Goal: Task Accomplishment & Management: Manage account settings

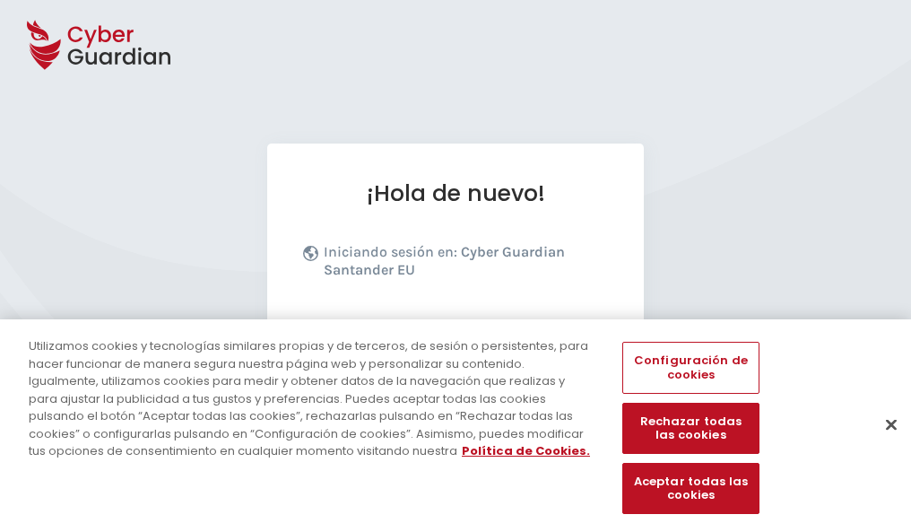
scroll to position [220, 0]
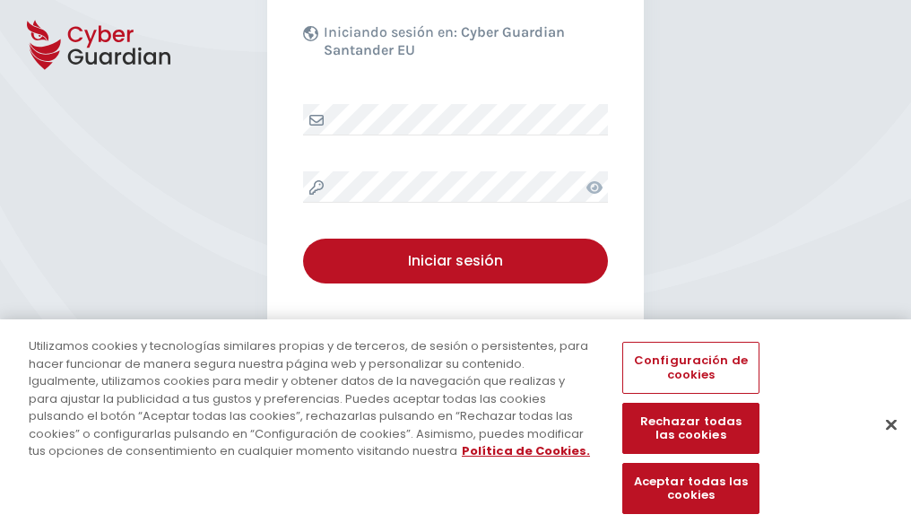
click at [882, 443] on button "Cerrar" at bounding box center [890, 423] width 39 height 39
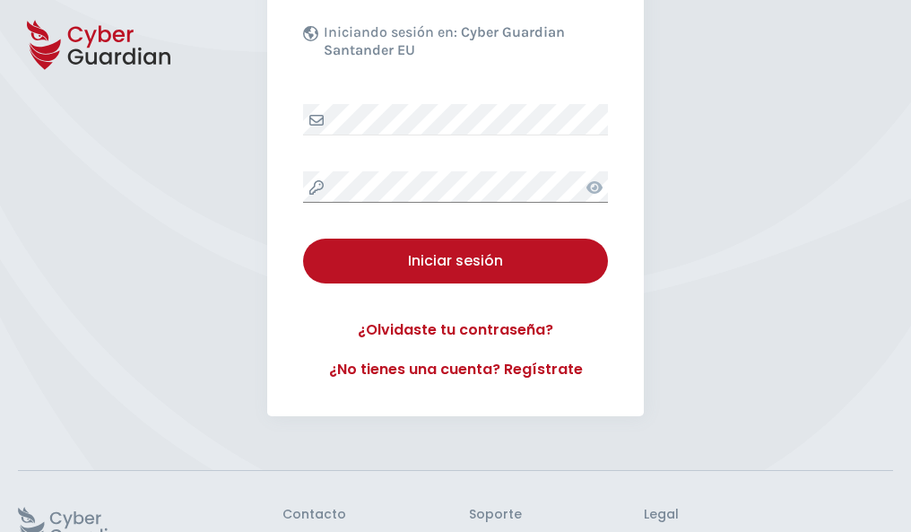
scroll to position [349, 0]
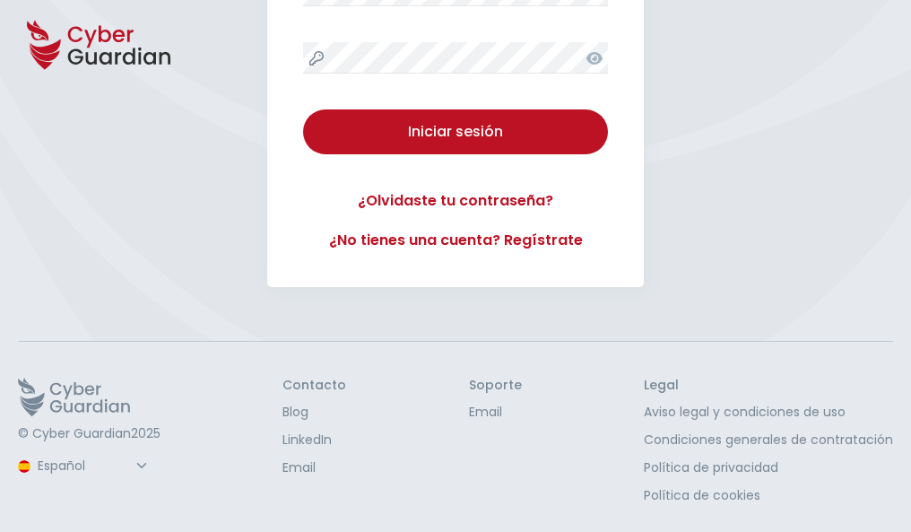
click at [303, 109] on button "Iniciar sesión" at bounding box center [455, 131] width 305 height 45
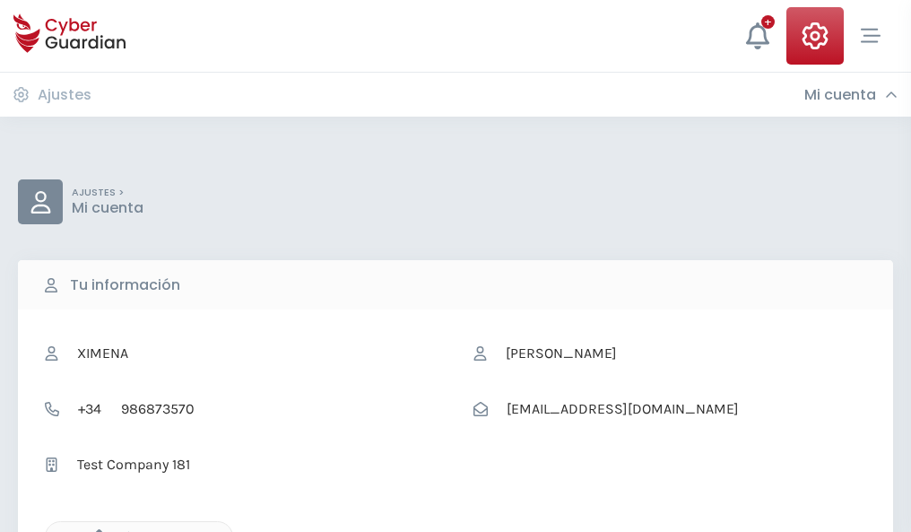
click at [94, 530] on icon "button" at bounding box center [94, 536] width 15 height 15
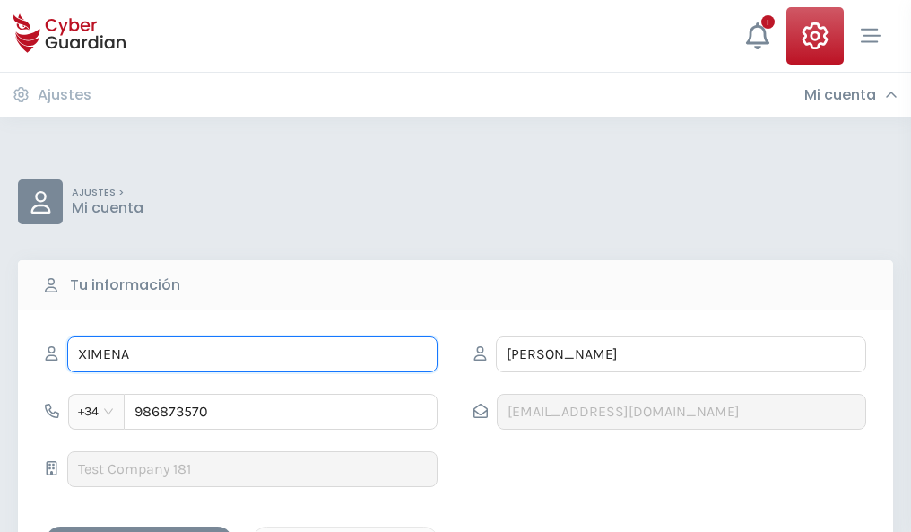
click at [252, 354] on input "XIMENA" at bounding box center [252, 354] width 370 height 36
type input "X"
type input "Reinaldo"
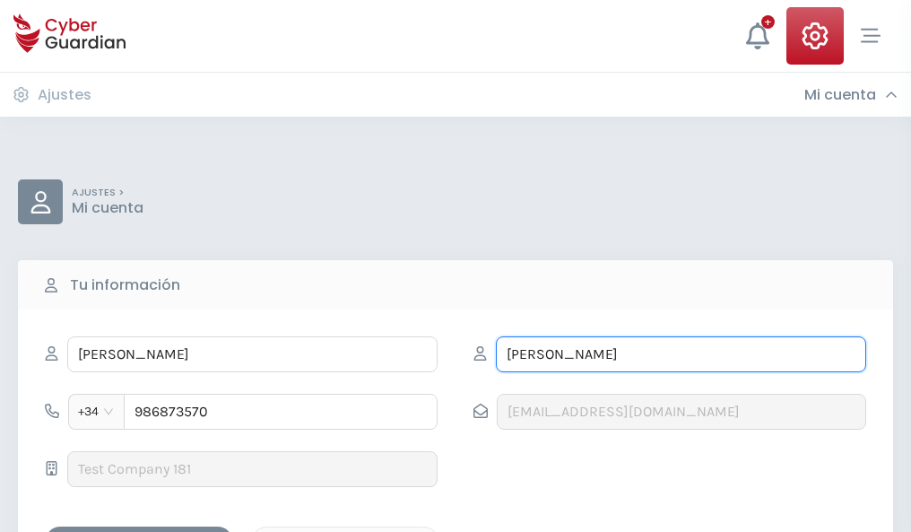
click at [680, 354] on input "MONTESINOS" at bounding box center [681, 354] width 370 height 36
type input "M"
type input "Alegre"
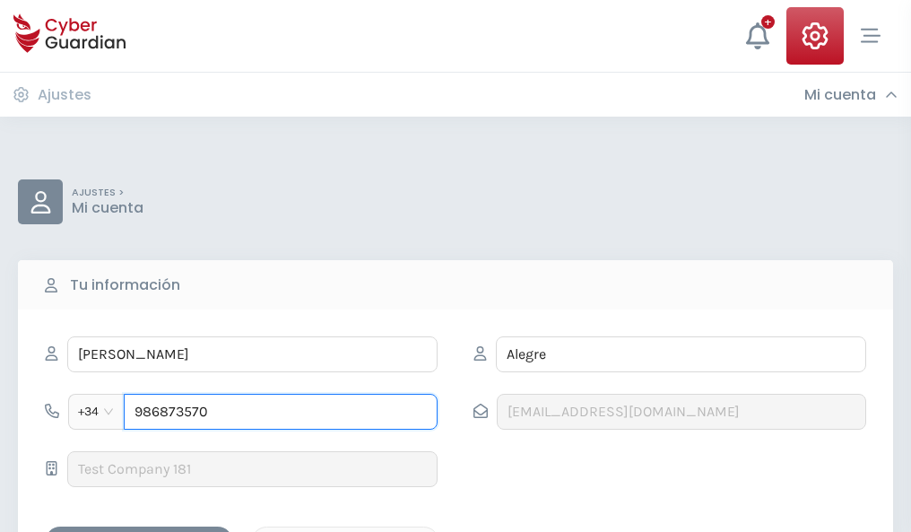
click at [281, 411] on input "986873570" at bounding box center [281, 412] width 314 height 36
type input "9"
type input "828472126"
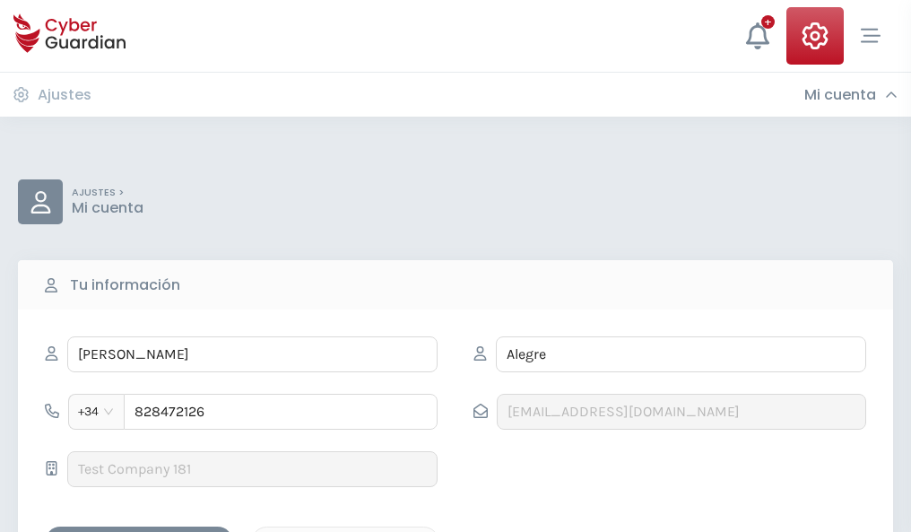
click at [139, 531] on div "Guardar cambios" at bounding box center [138, 542] width 161 height 22
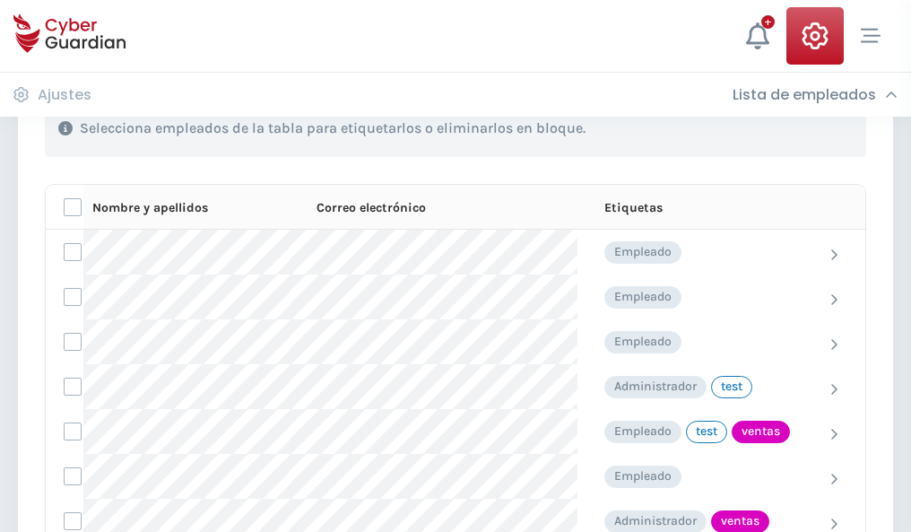
scroll to position [812, 0]
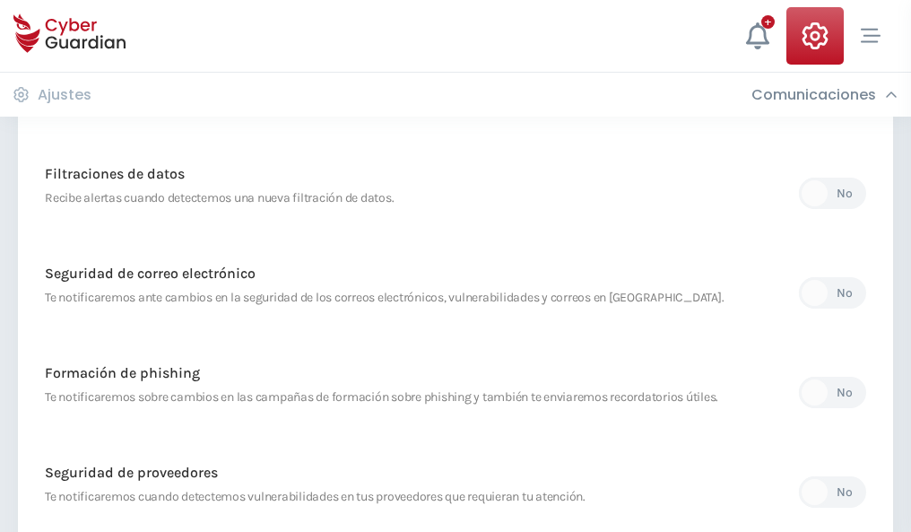
scroll to position [944, 0]
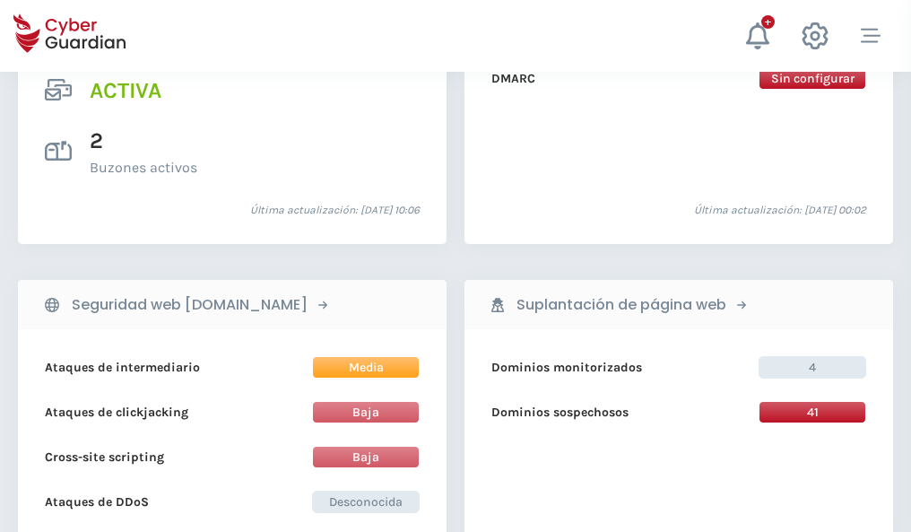
scroll to position [1822, 0]
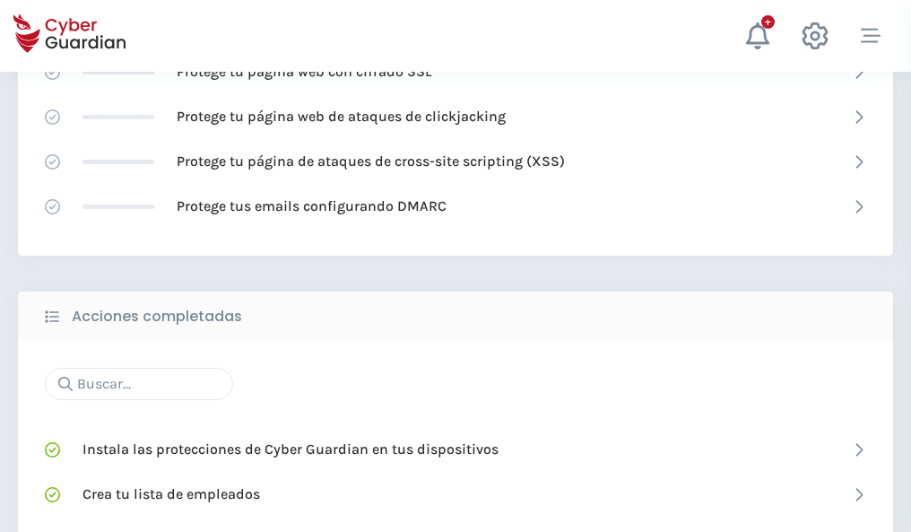
scroll to position [1194, 0]
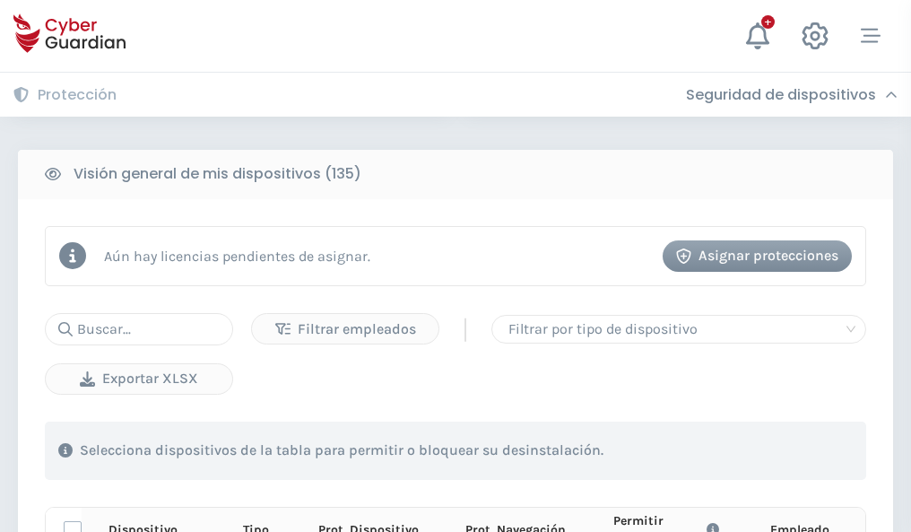
scroll to position [1584, 0]
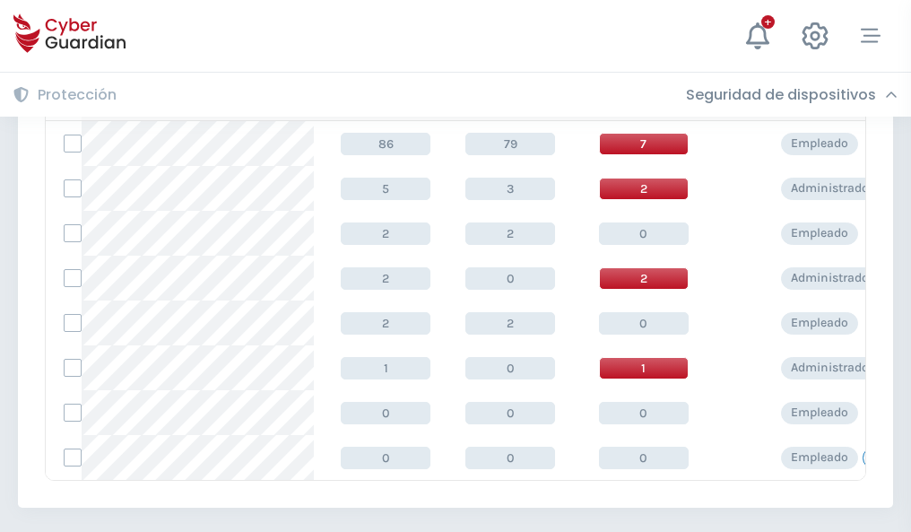
scroll to position [832, 0]
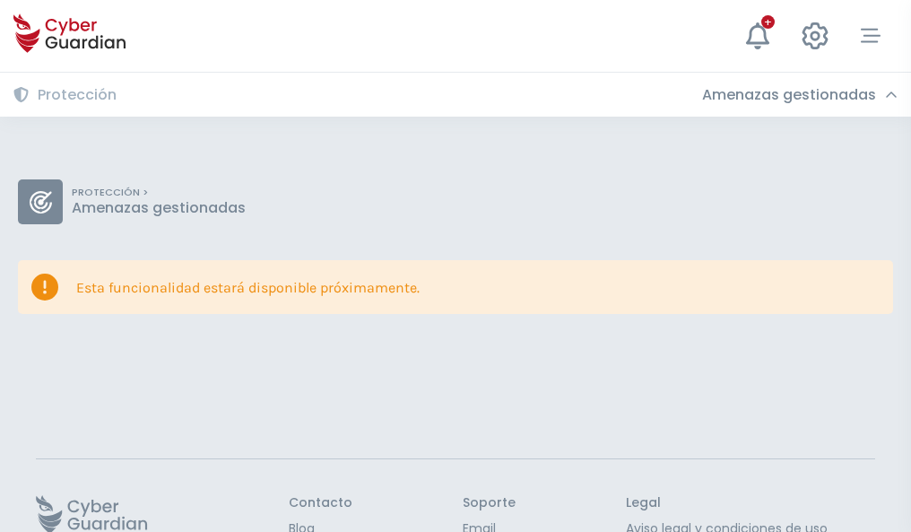
scroll to position [117, 0]
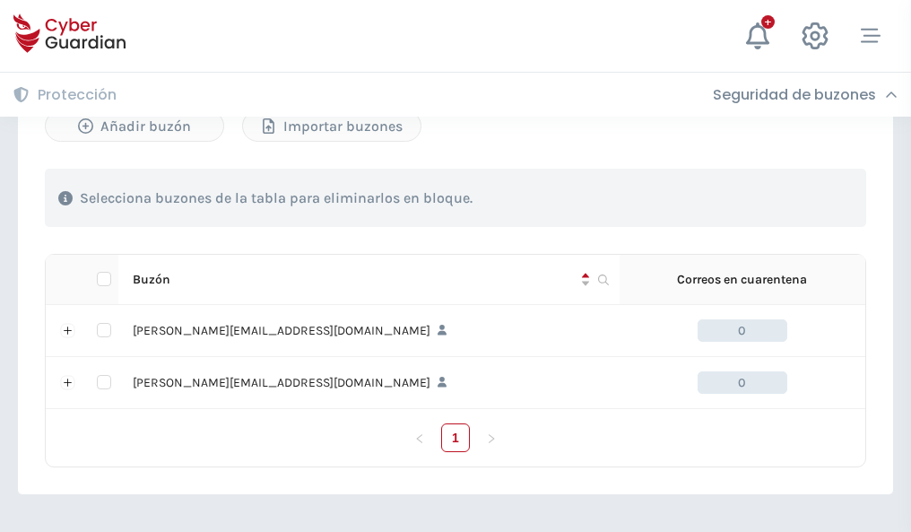
scroll to position [779, 0]
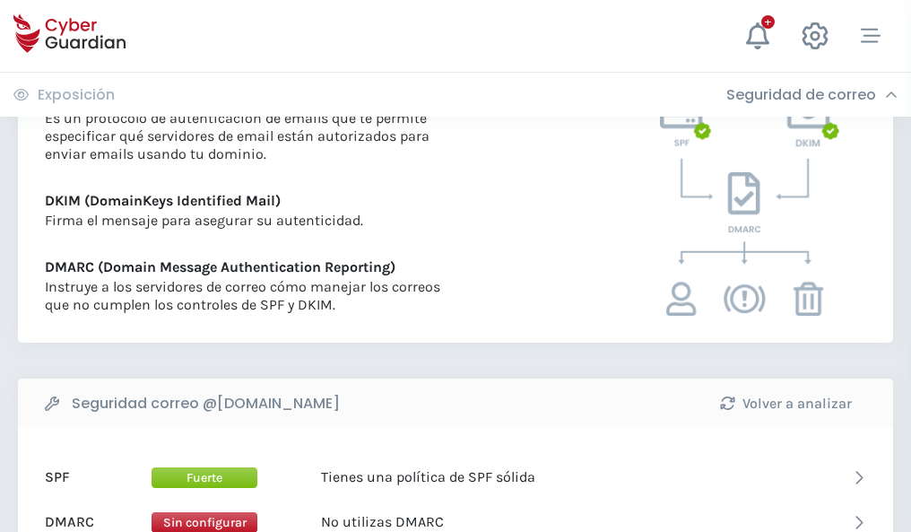
scroll to position [967, 0]
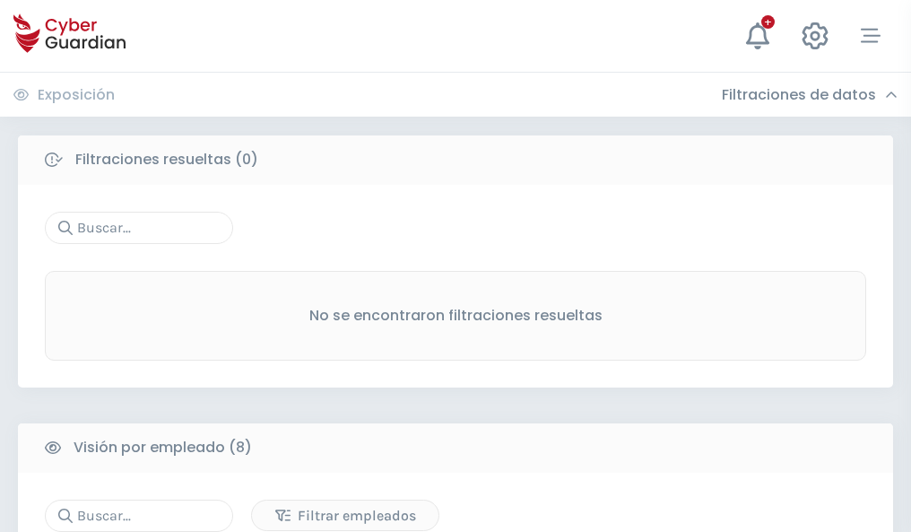
scroll to position [1528, 0]
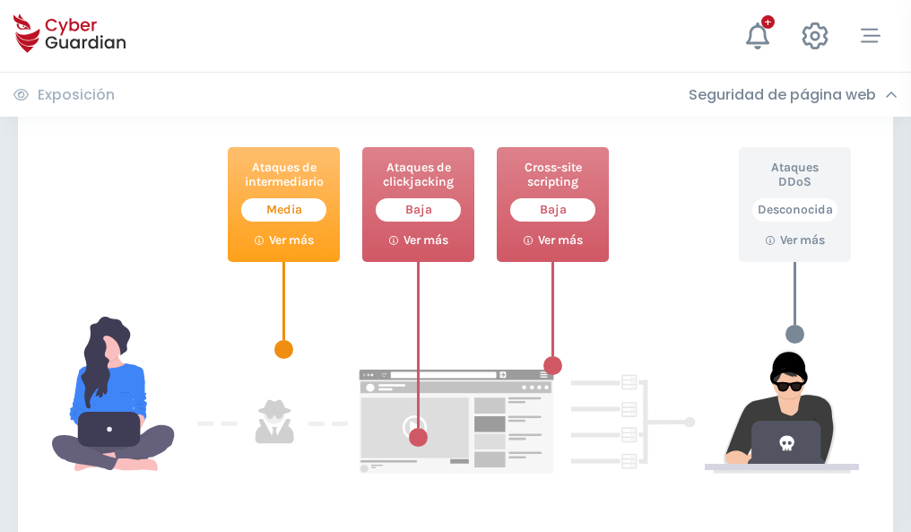
scroll to position [976, 0]
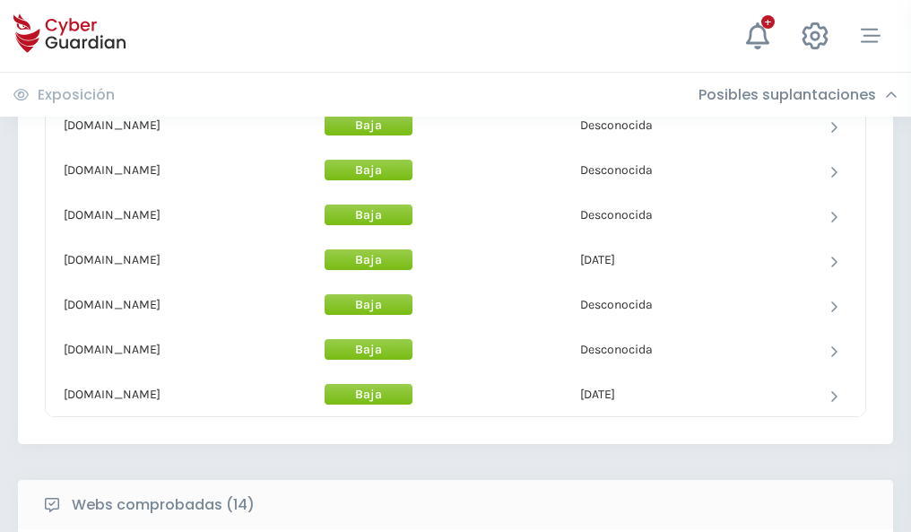
scroll to position [1748, 0]
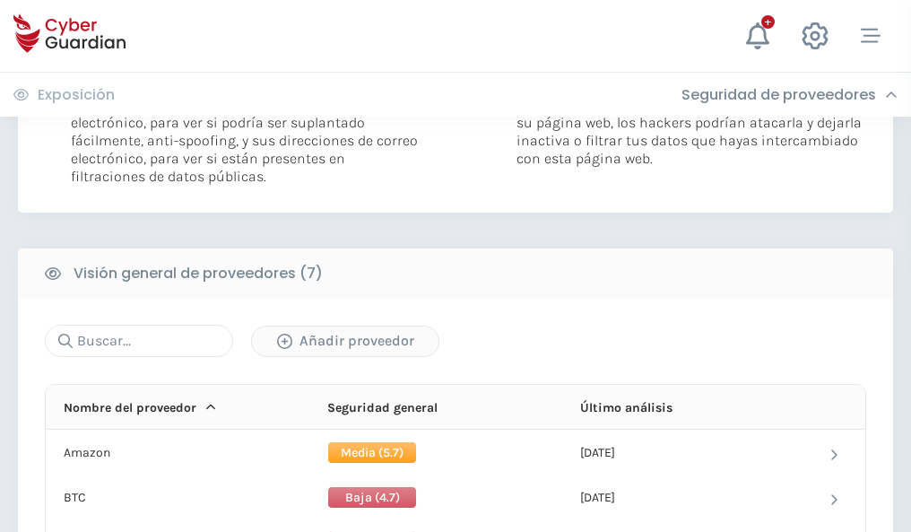
scroll to position [1200, 0]
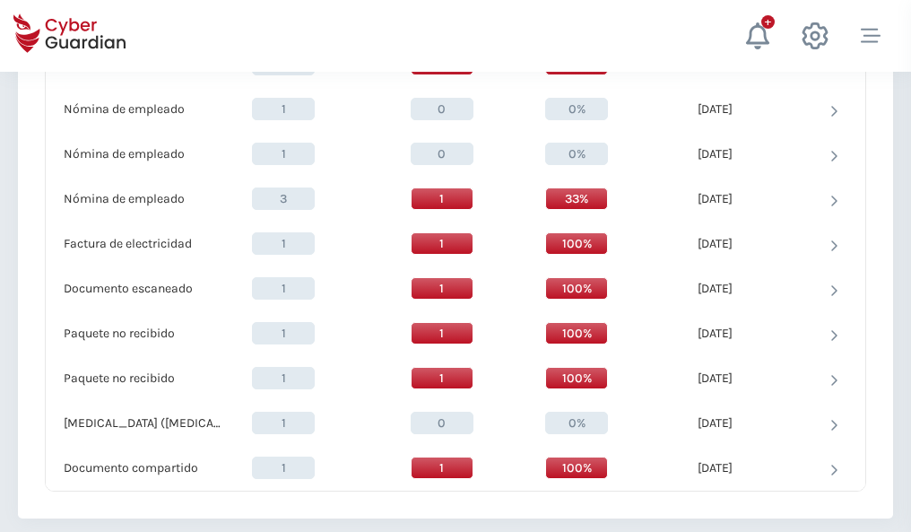
scroll to position [1858, 0]
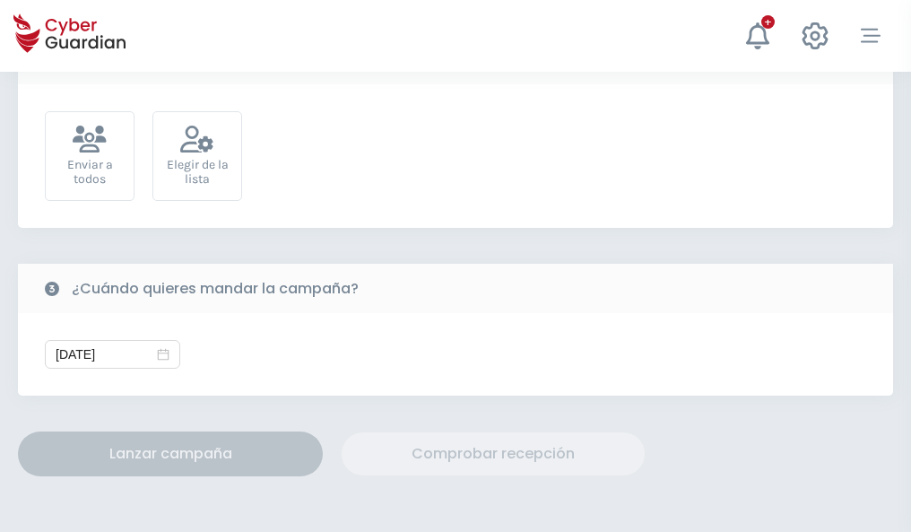
scroll to position [656, 0]
